Goal: Communication & Community: Answer question/provide support

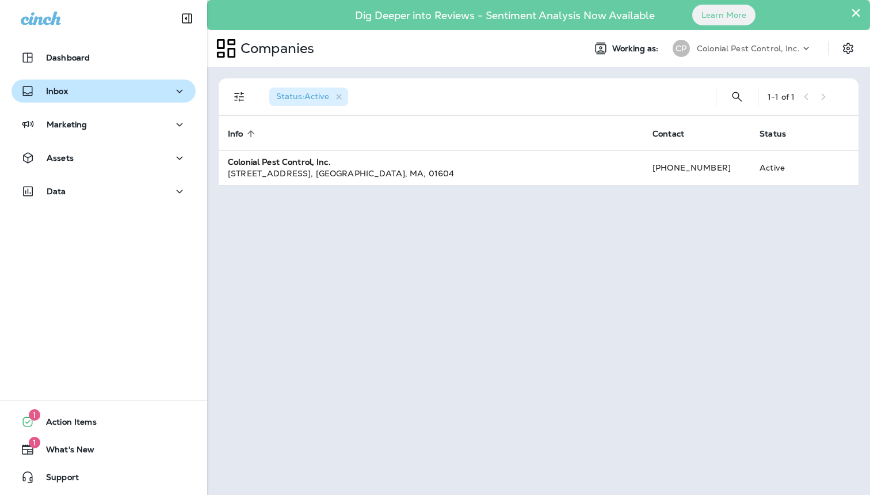
click at [95, 89] on div "Inbox" at bounding box center [104, 91] width 166 height 14
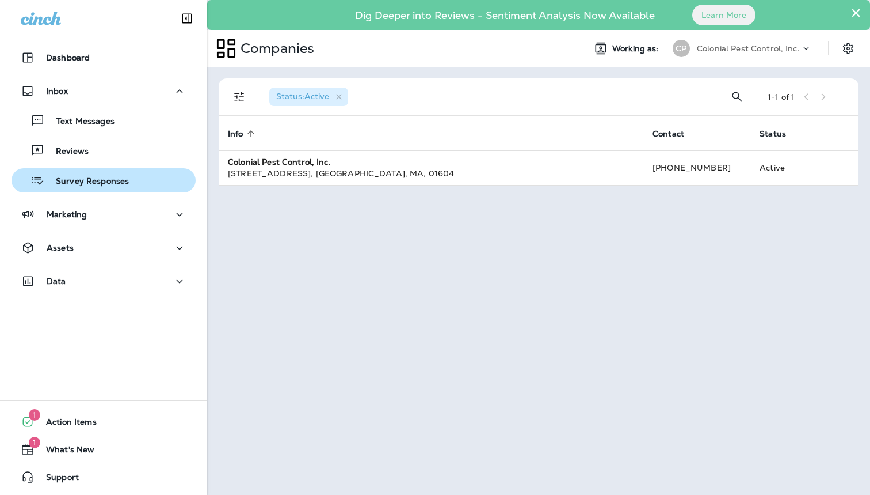
click at [95, 178] on p "Survey Responses" at bounding box center [86, 181] width 85 height 11
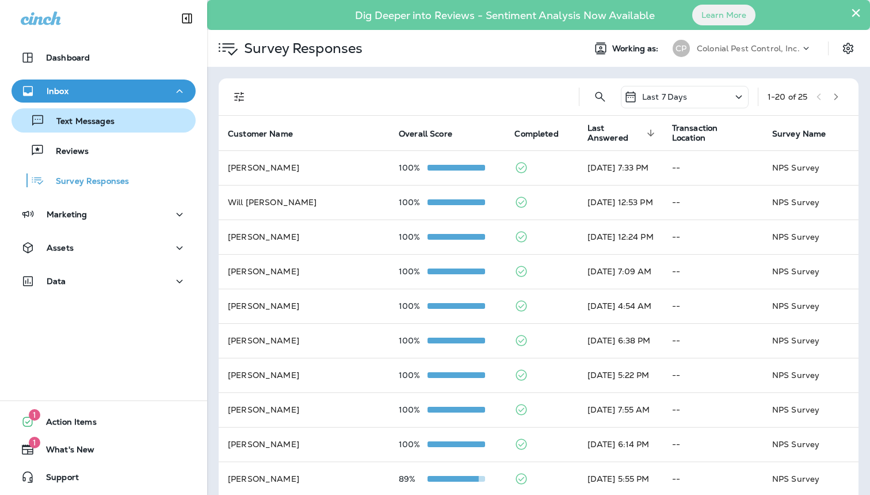
click at [115, 122] on p "Text Messages" at bounding box center [80, 121] width 70 height 11
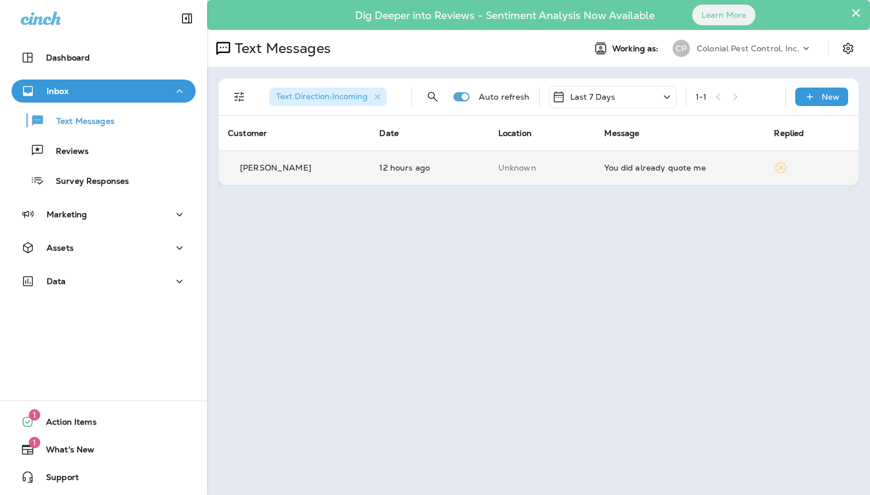
click at [343, 162] on td "[PERSON_NAME]" at bounding box center [294, 167] width 151 height 35
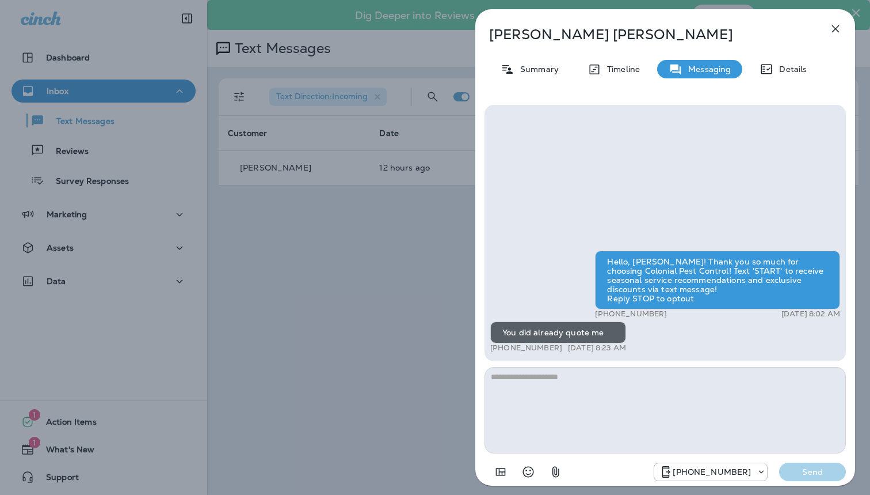
click at [379, 218] on div "[PERSON_NAME] Summary Timeline Messaging Details Hello, [PERSON_NAME]! Thank yo…" at bounding box center [435, 247] width 870 height 495
